Goal: Information Seeking & Learning: Learn about a topic

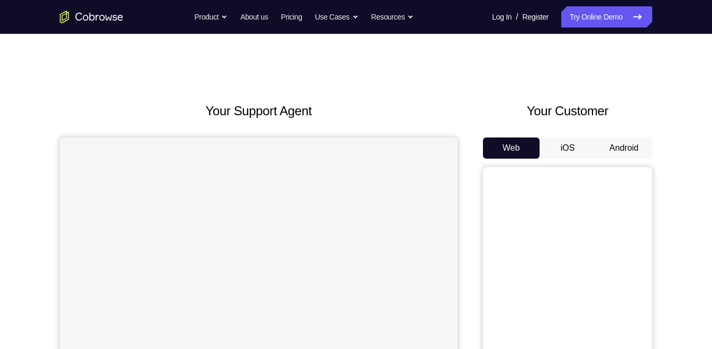
click at [631, 147] on button "Android" at bounding box center [624, 148] width 57 height 21
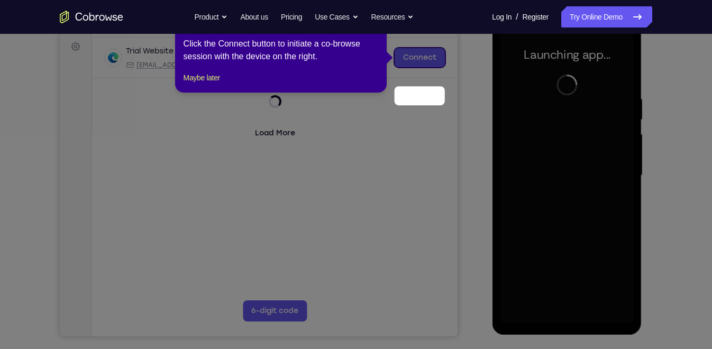
scroll to position [117, 0]
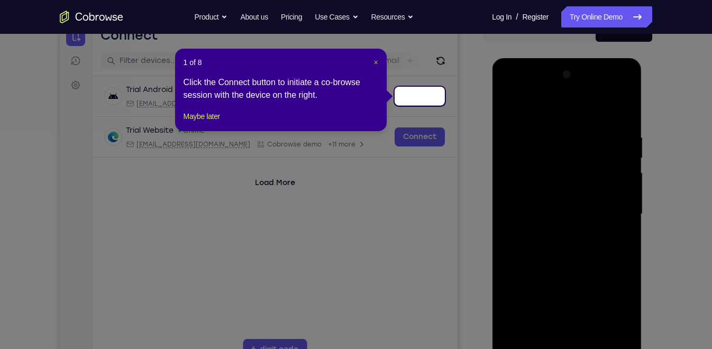
click at [377, 61] on span "×" at bounding box center [376, 62] width 4 height 8
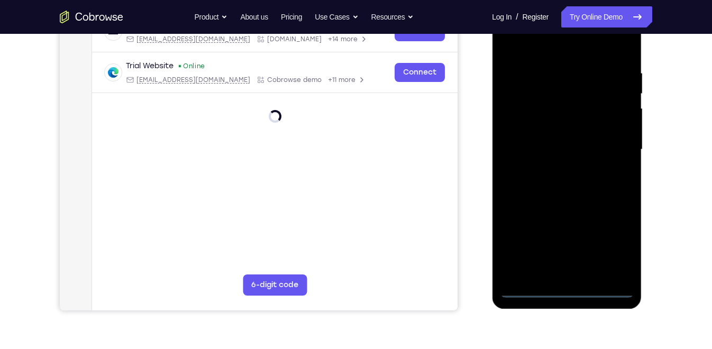
scroll to position [198, 0]
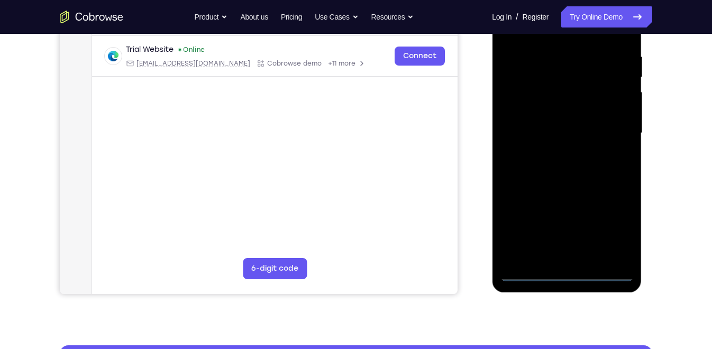
click at [566, 271] on div at bounding box center [566, 133] width 133 height 296
click at [619, 229] on div at bounding box center [566, 133] width 133 height 296
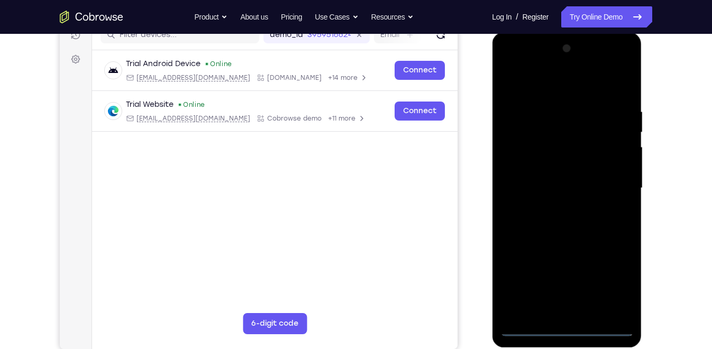
scroll to position [143, 0]
click at [540, 87] on div at bounding box center [566, 188] width 133 height 296
click at [521, 155] on div at bounding box center [566, 188] width 133 height 296
click at [542, 189] on div at bounding box center [566, 188] width 133 height 296
click at [548, 177] on div at bounding box center [566, 188] width 133 height 296
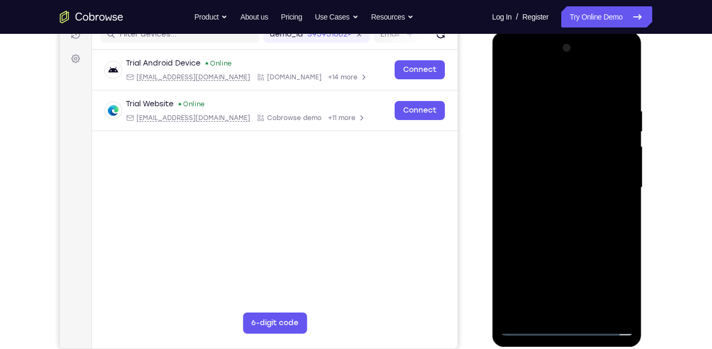
click at [555, 200] on div at bounding box center [566, 188] width 133 height 296
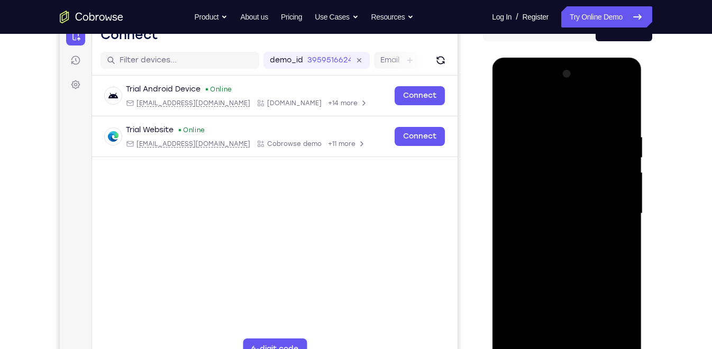
scroll to position [111, 0]
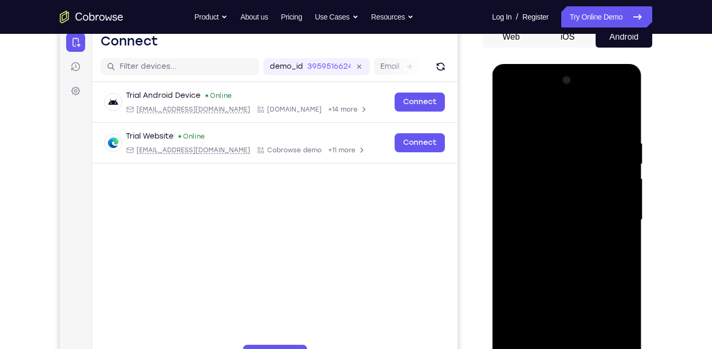
drag, startPoint x: 542, startPoint y: 116, endPoint x: 673, endPoint y: 112, distance: 130.8
click at [643, 112] on html "Online web based iOS Simulators and Android Emulators. Run iPhone, iPad, Mobile…" at bounding box center [567, 223] width 151 height 318
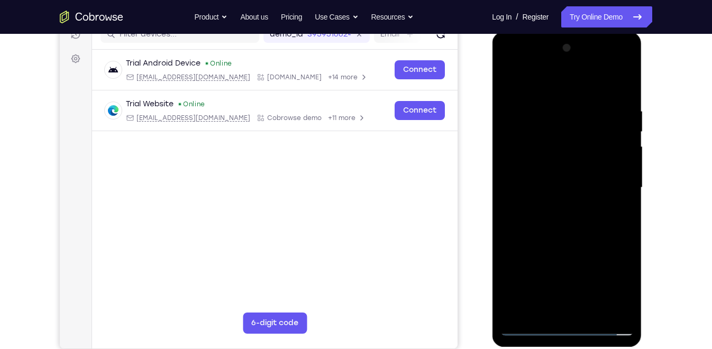
scroll to position [144, 0]
click at [559, 232] on div at bounding box center [566, 187] width 133 height 296
click at [540, 161] on div at bounding box center [566, 187] width 133 height 296
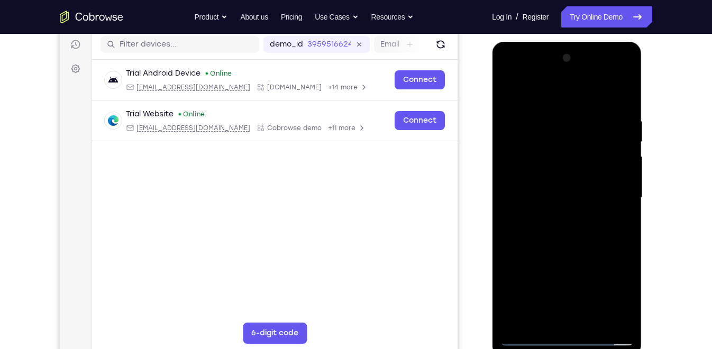
scroll to position [129, 0]
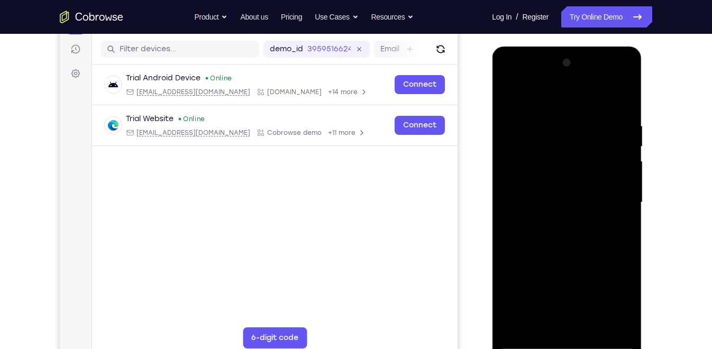
drag, startPoint x: 571, startPoint y: 248, endPoint x: 574, endPoint y: 159, distance: 89.0
click at [574, 159] on div at bounding box center [566, 203] width 133 height 296
drag, startPoint x: 553, startPoint y: 275, endPoint x: 555, endPoint y: 207, distance: 68.3
click at [555, 207] on div at bounding box center [566, 203] width 133 height 296
click at [563, 320] on div at bounding box center [566, 203] width 133 height 296
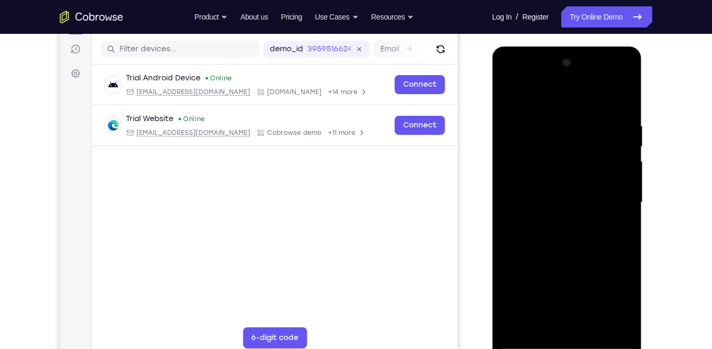
click at [536, 179] on div at bounding box center [566, 203] width 133 height 296
click at [555, 223] on div at bounding box center [566, 203] width 133 height 296
click at [612, 77] on div at bounding box center [566, 203] width 133 height 296
click at [513, 75] on div at bounding box center [566, 203] width 133 height 296
click at [610, 201] on div at bounding box center [566, 203] width 133 height 296
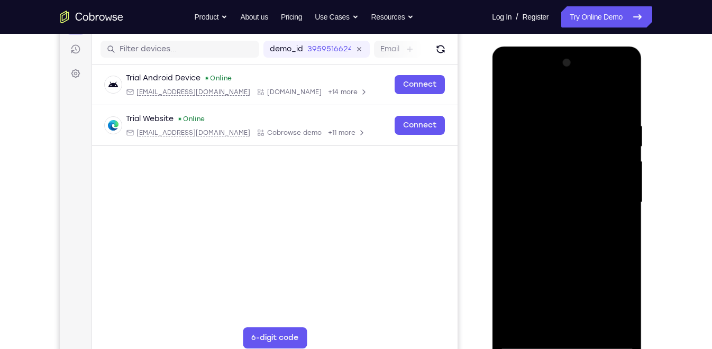
click at [557, 221] on div at bounding box center [566, 203] width 133 height 296
click at [556, 148] on div at bounding box center [566, 203] width 133 height 296
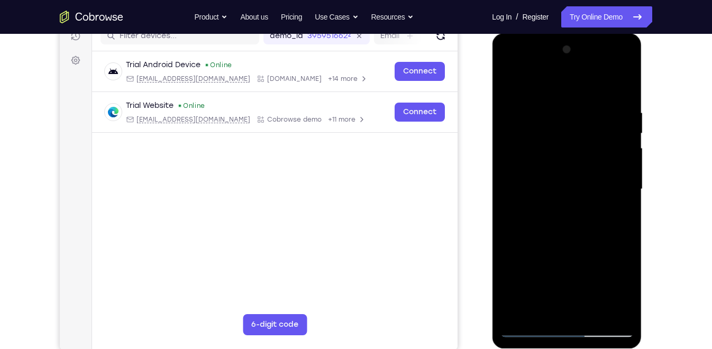
scroll to position [143, 0]
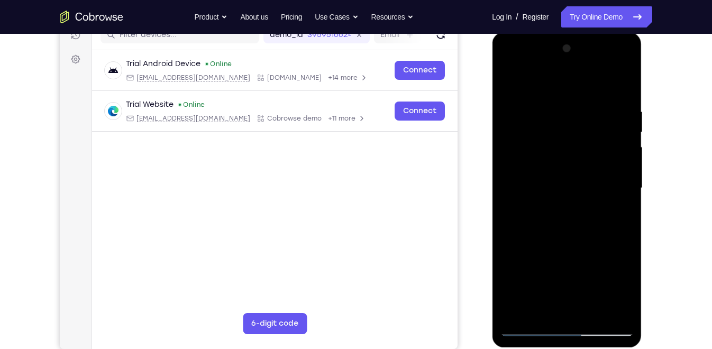
click at [590, 314] on div at bounding box center [566, 188] width 133 height 296
click at [564, 242] on div at bounding box center [566, 188] width 133 height 296
click at [558, 185] on div at bounding box center [566, 188] width 133 height 296
drag, startPoint x: 535, startPoint y: 183, endPoint x: 542, endPoint y: 169, distance: 15.4
click at [542, 169] on div at bounding box center [566, 188] width 133 height 296
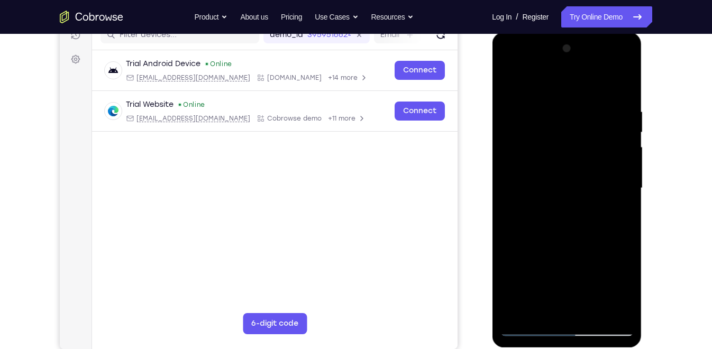
click at [509, 85] on div at bounding box center [566, 188] width 133 height 296
drag, startPoint x: 548, startPoint y: 248, endPoint x: 570, endPoint y: 189, distance: 63.0
click at [570, 189] on div at bounding box center [566, 188] width 133 height 296
click at [544, 264] on div at bounding box center [566, 188] width 133 height 296
click at [538, 306] on div at bounding box center [566, 188] width 133 height 296
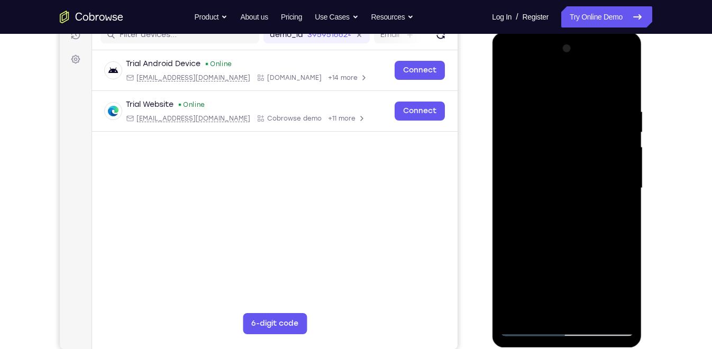
click at [618, 211] on div at bounding box center [566, 188] width 133 height 296
click at [619, 308] on div at bounding box center [566, 188] width 133 height 296
click at [538, 213] on div at bounding box center [566, 188] width 133 height 296
click at [619, 214] on div at bounding box center [566, 188] width 133 height 296
click at [617, 212] on div at bounding box center [566, 188] width 133 height 296
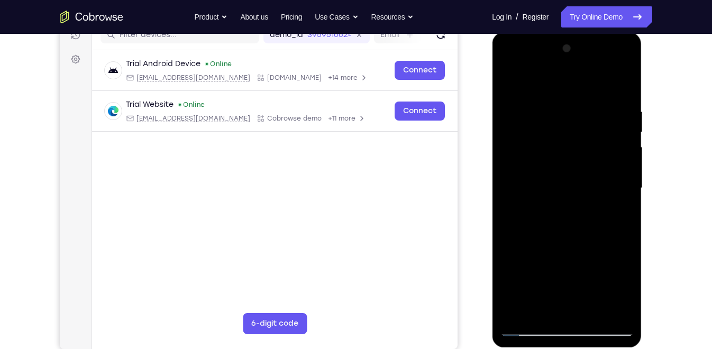
click at [510, 309] on div at bounding box center [566, 188] width 133 height 296
click at [526, 288] on div at bounding box center [566, 188] width 133 height 296
click at [618, 214] on div at bounding box center [566, 188] width 133 height 296
click at [529, 138] on div at bounding box center [566, 188] width 133 height 296
click at [504, 79] on div at bounding box center [566, 188] width 133 height 296
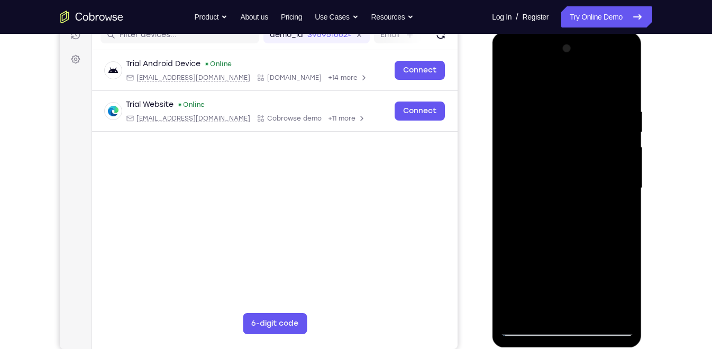
click at [511, 79] on div at bounding box center [566, 188] width 133 height 296
drag, startPoint x: 548, startPoint y: 206, endPoint x: 561, endPoint y: 162, distance: 46.1
click at [561, 162] on div at bounding box center [566, 188] width 133 height 296
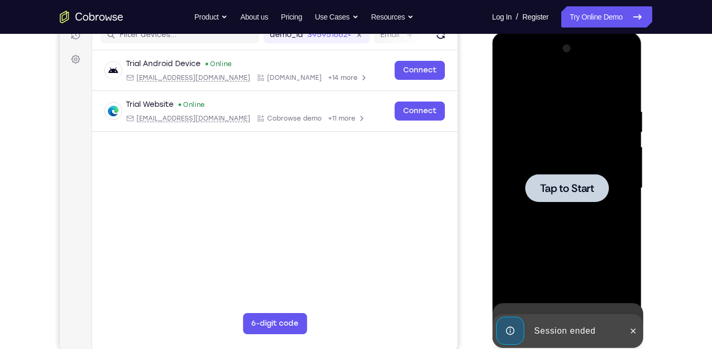
click at [627, 193] on div at bounding box center [566, 188] width 133 height 296
